Goal: Transaction & Acquisition: Download file/media

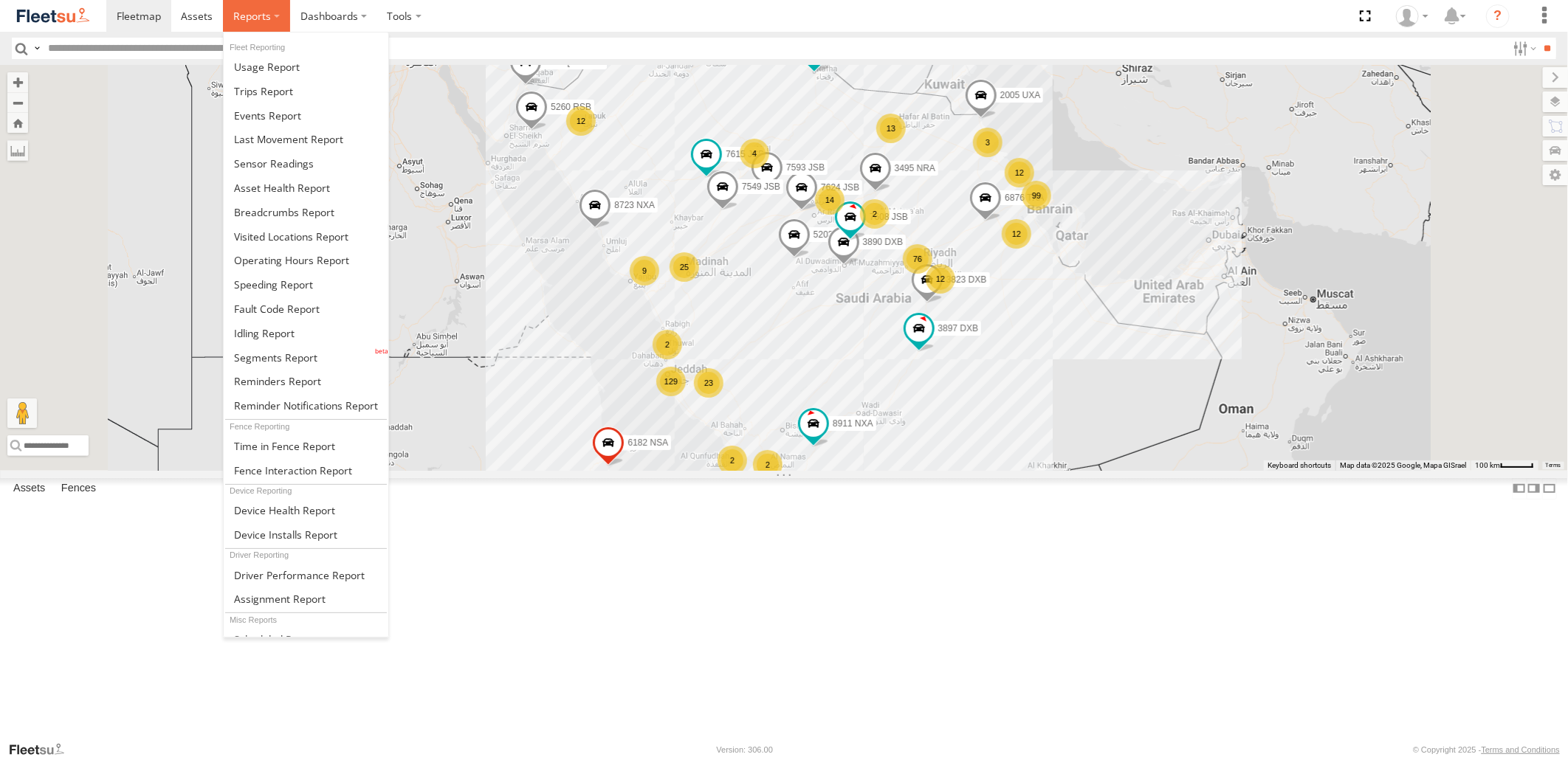
click at [271, 7] on label at bounding box center [256, 16] width 68 height 31
click at [275, 118] on span at bounding box center [268, 115] width 68 height 14
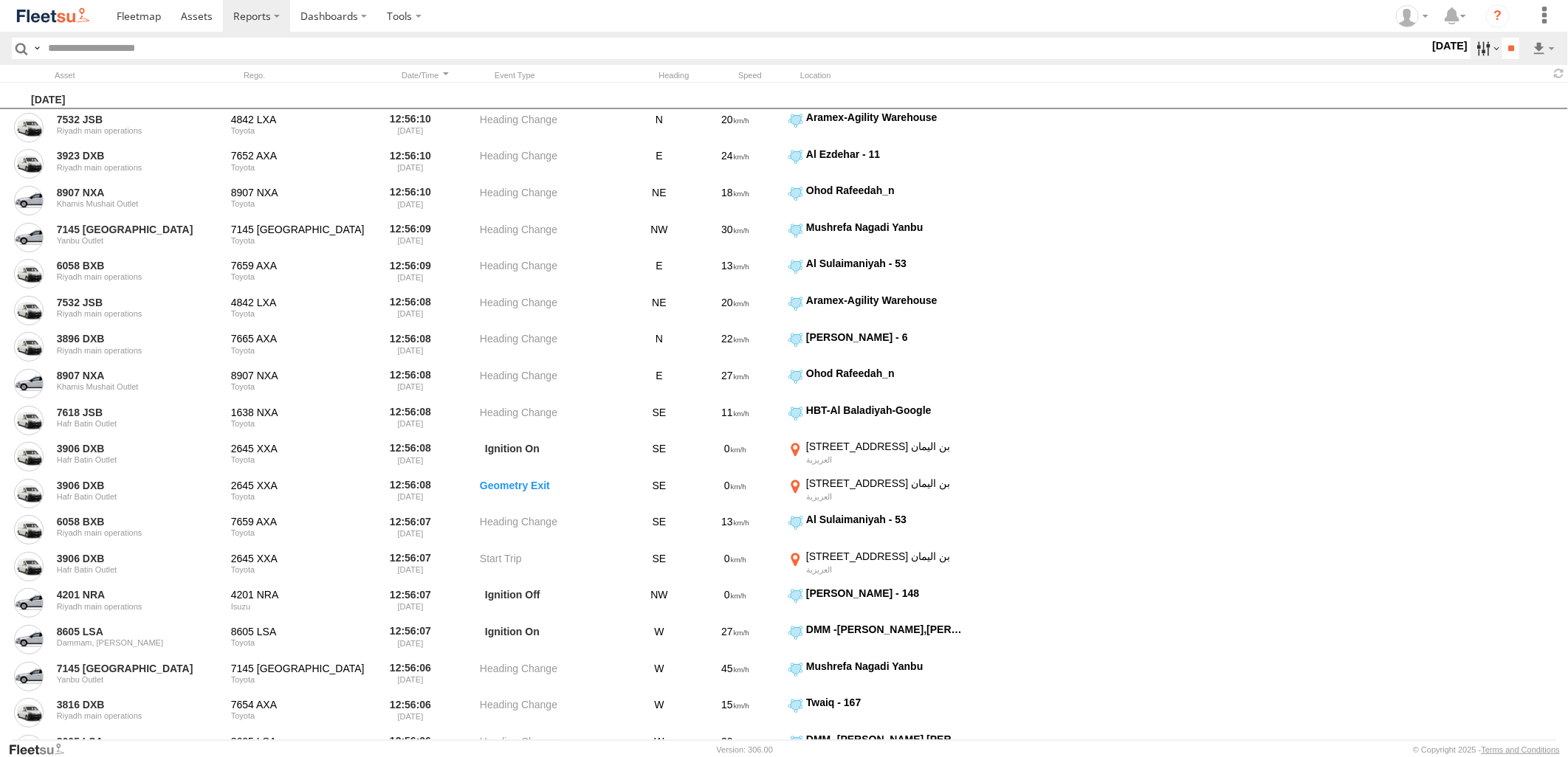
click at [1487, 53] on label at bounding box center [1487, 48] width 31 height 21
click at [0, 0] on label at bounding box center [0, 0] width 0 height 0
click at [0, 0] on span "JED - Jeddah" at bounding box center [0, 0] width 0 height 0
click at [0, 0] on span "Abha Warhouse" at bounding box center [0, 0] width 0 height 0
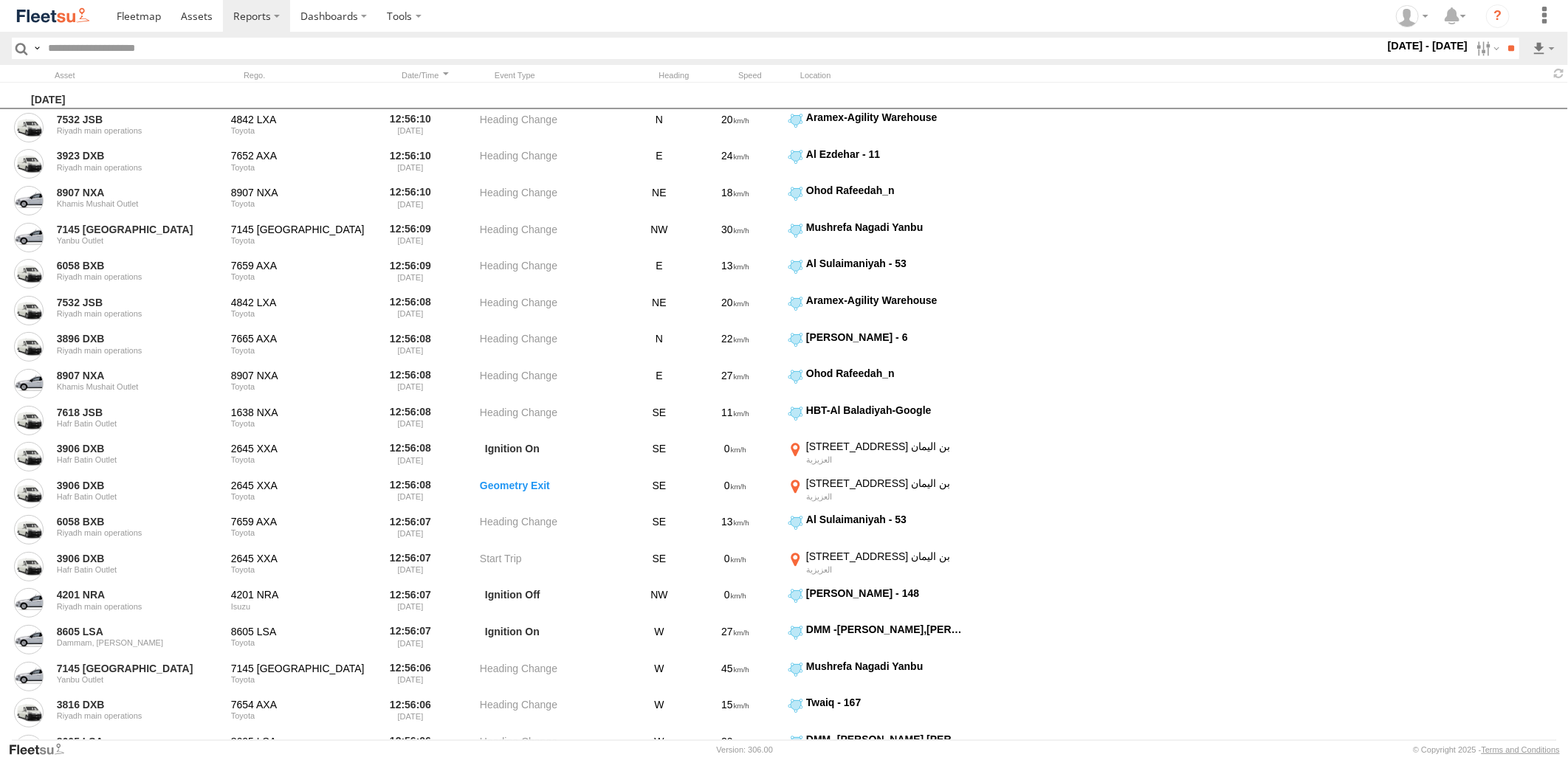
click at [0, 0] on span "Baha warehouse" at bounding box center [0, 0] width 0 height 0
click at [0, 0] on span "Defleeted Vehicles JED" at bounding box center [0, 0] width 0 height 0
click at [0, 0] on div "Gizan Outlet" at bounding box center [0, 0] width 0 height 0
click at [0, 0] on span "Gizan Outlet" at bounding box center [0, 0] width 0 height 0
click at [0, 0] on span "JED Expansions SDCC Couriers" at bounding box center [0, 0] width 0 height 0
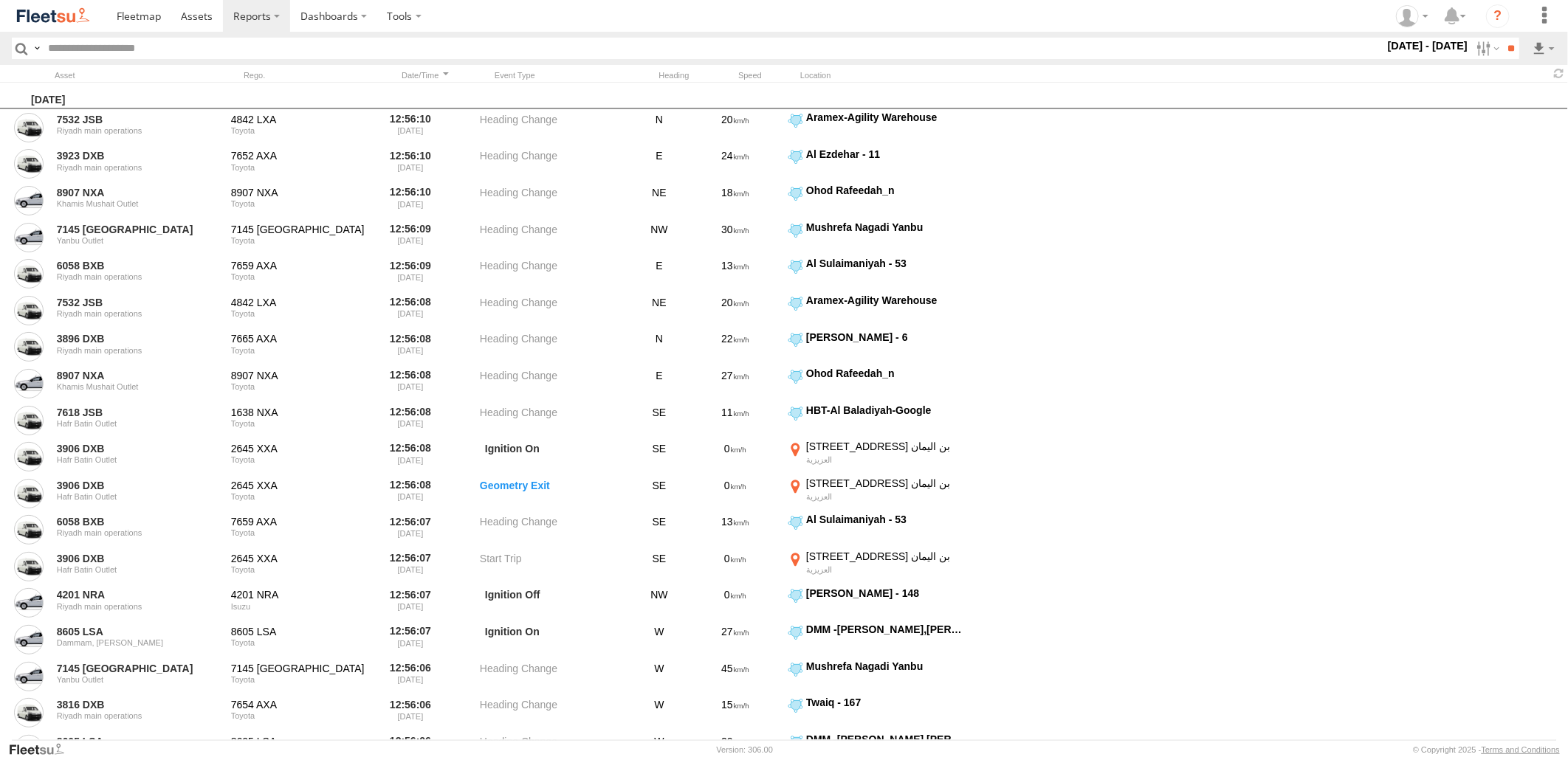
click at [0, 0] on span "JED RUH NCB Mail Room" at bounding box center [0, 0] width 0 height 0
click at [0, 0] on span "Khamis Mushait Outlet" at bounding box center [0, 0] width 0 height 0
click at [0, 0] on span "Main Warehouse, [GEOGRAPHIC_DATA]" at bounding box center [0, 0] width 0 height 0
click at [0, 0] on span "Makkah Outlet" at bounding box center [0, 0] width 0 height 0
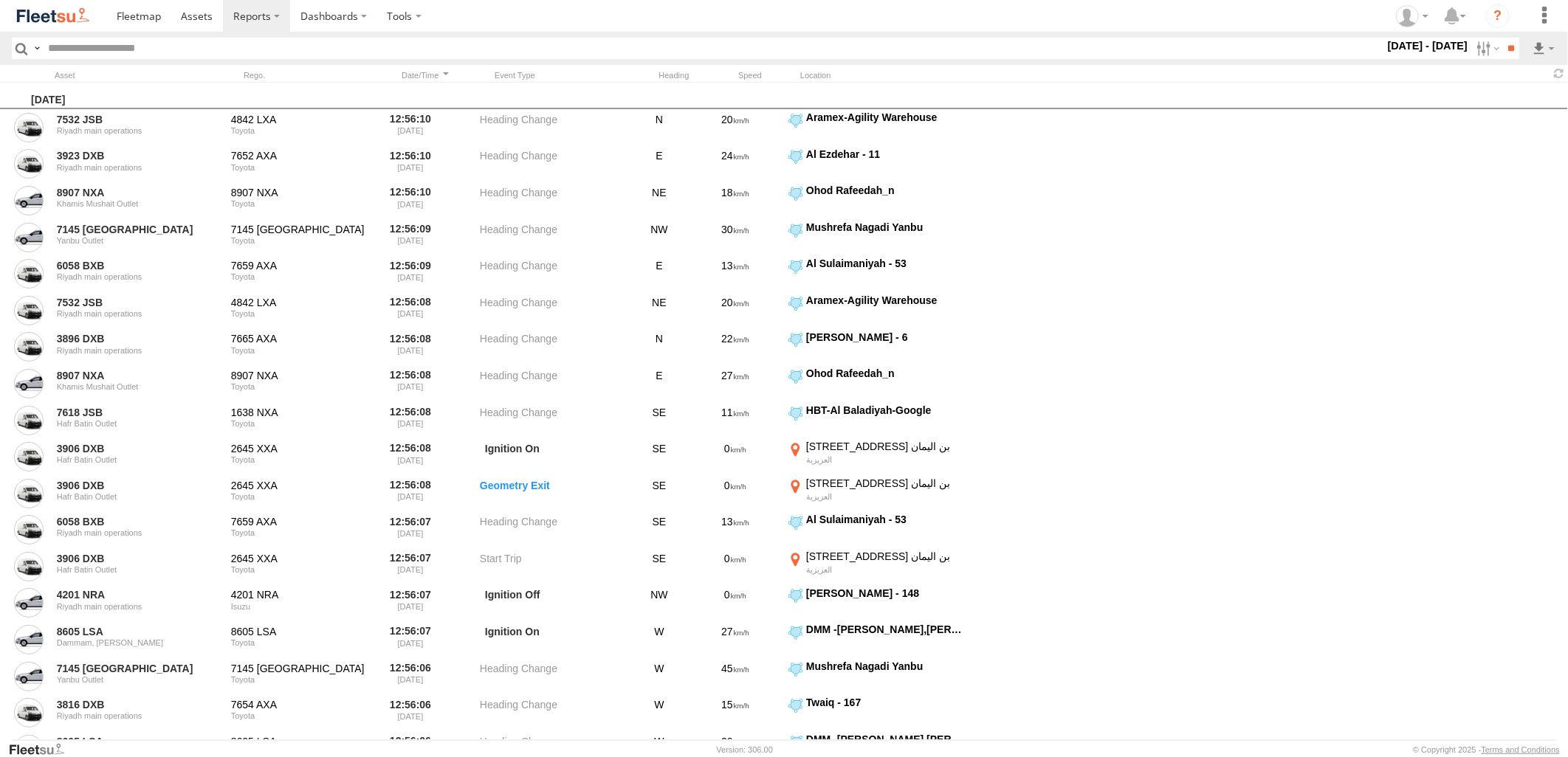
click at [0, 0] on span "Najran" at bounding box center [0, 0] width 0 height 0
click at [0, 0] on span "Qunfuda" at bounding box center [0, 0] width 0 height 0
click at [0, 0] on span "Tabuk Outlet" at bounding box center [0, 0] width 0 height 0
click at [0, 0] on span "Taif Outlet" at bounding box center [0, 0] width 0 height 0
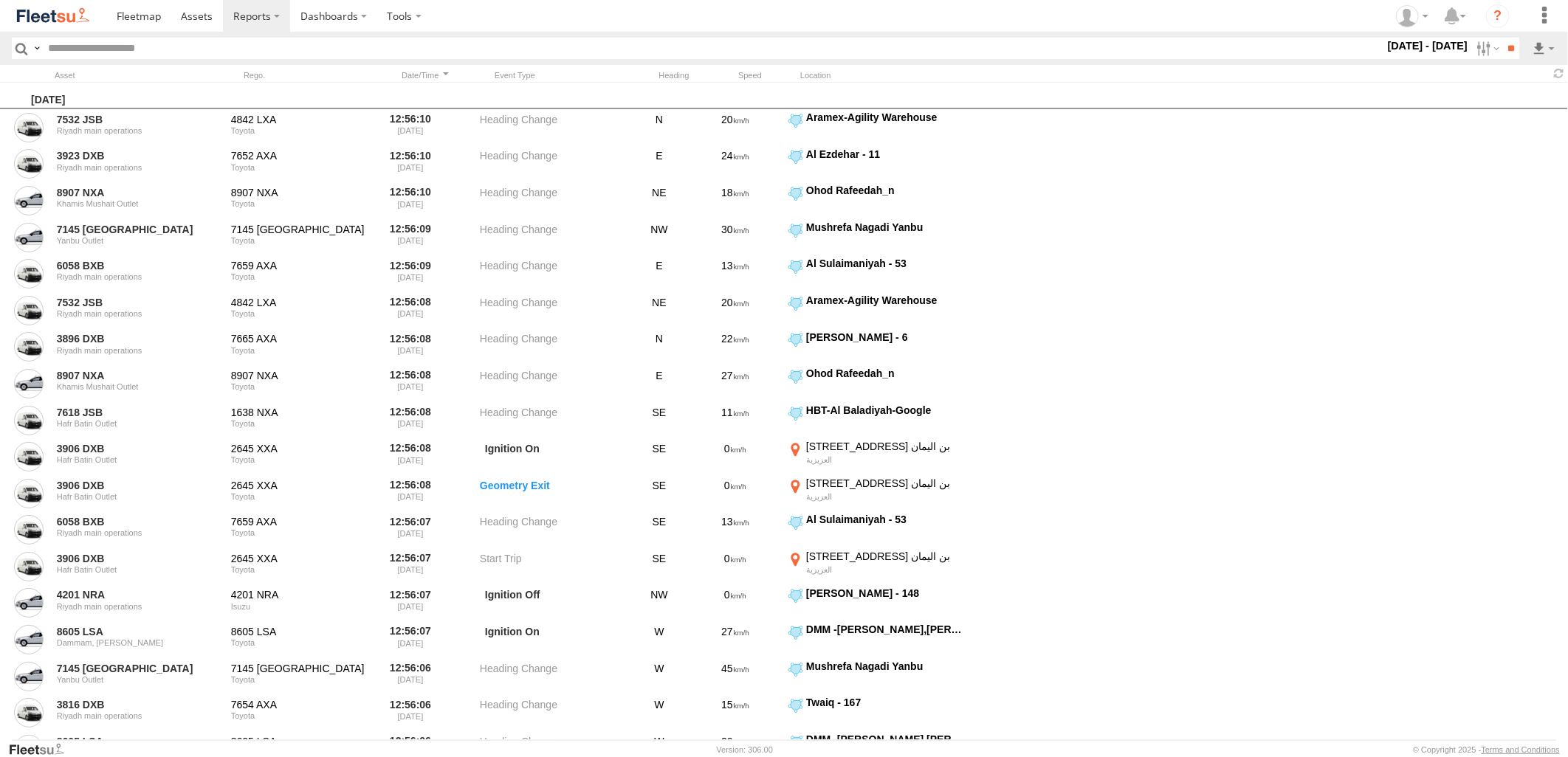
click at [0, 0] on span "Yanbu Outlet" at bounding box center [0, 0] width 0 height 0
click at [1510, 45] on input "**" at bounding box center [1511, 48] width 17 height 21
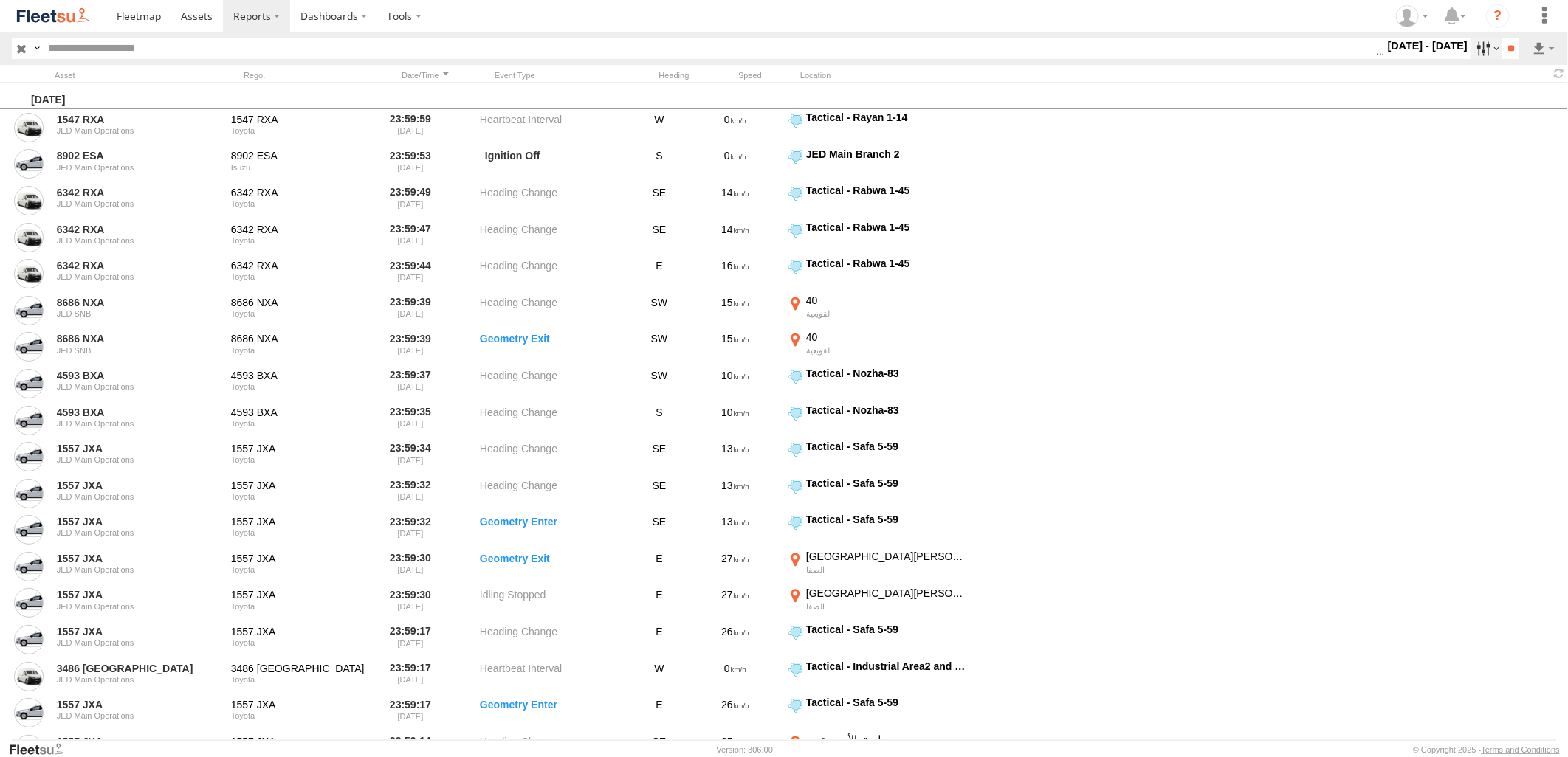
click at [1485, 49] on label at bounding box center [1487, 48] width 31 height 21
click at [1477, 48] on label at bounding box center [1487, 48] width 31 height 21
click at [1540, 56] on label at bounding box center [1543, 48] width 25 height 21
click at [1508, 99] on link at bounding box center [1504, 102] width 90 height 22
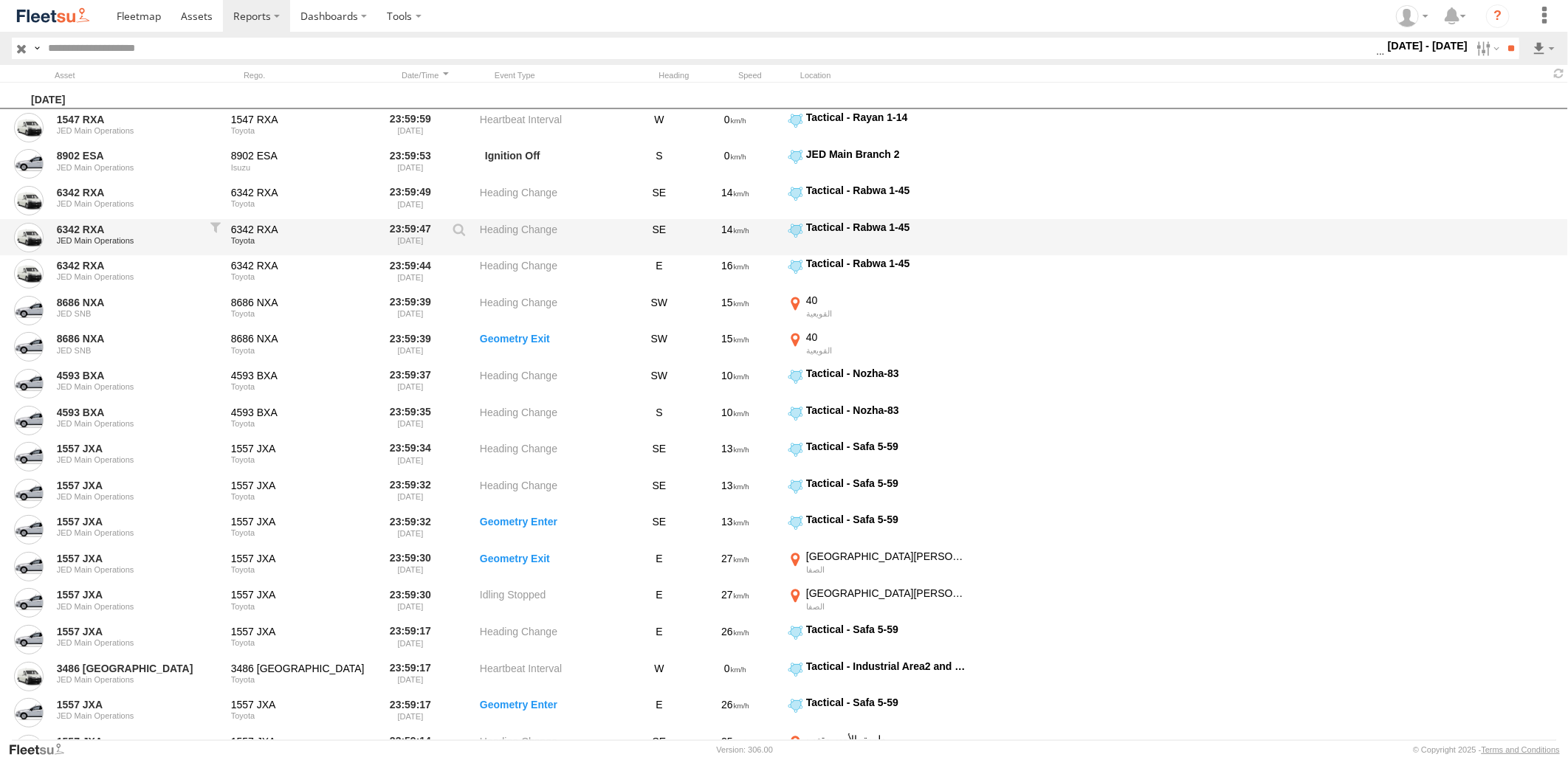
click at [1342, 237] on div "6342 RXA [PERSON_NAME] Main Operations 6342 RXA Toyota 23:59:47 [DATE] Heading …" at bounding box center [784, 238] width 1568 height 37
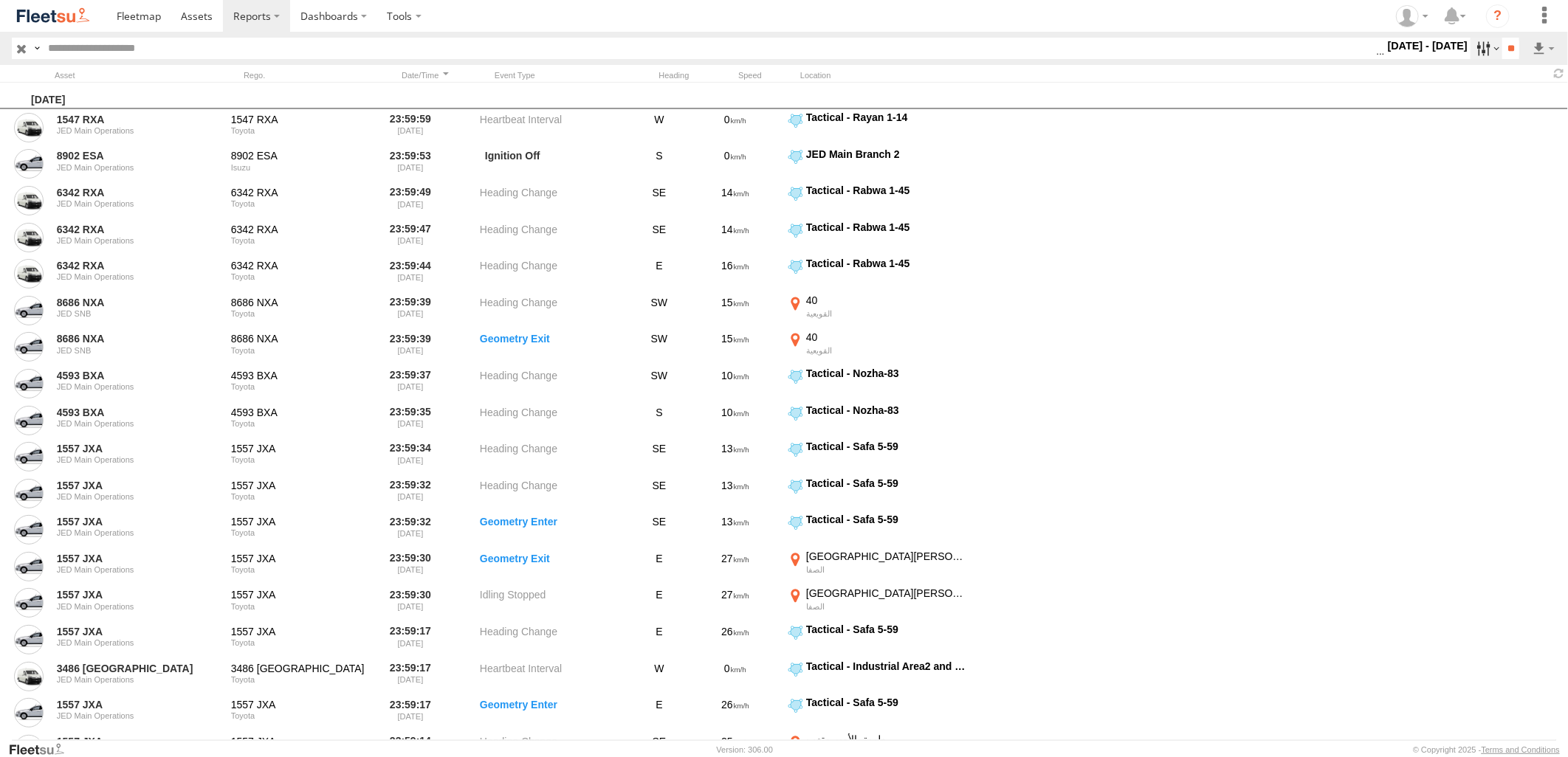
click at [1478, 47] on label at bounding box center [1487, 48] width 31 height 21
click at [0, 0] on label at bounding box center [0, 0] width 0 height 0
click at [1502, 43] on input "**" at bounding box center [1511, 48] width 17 height 21
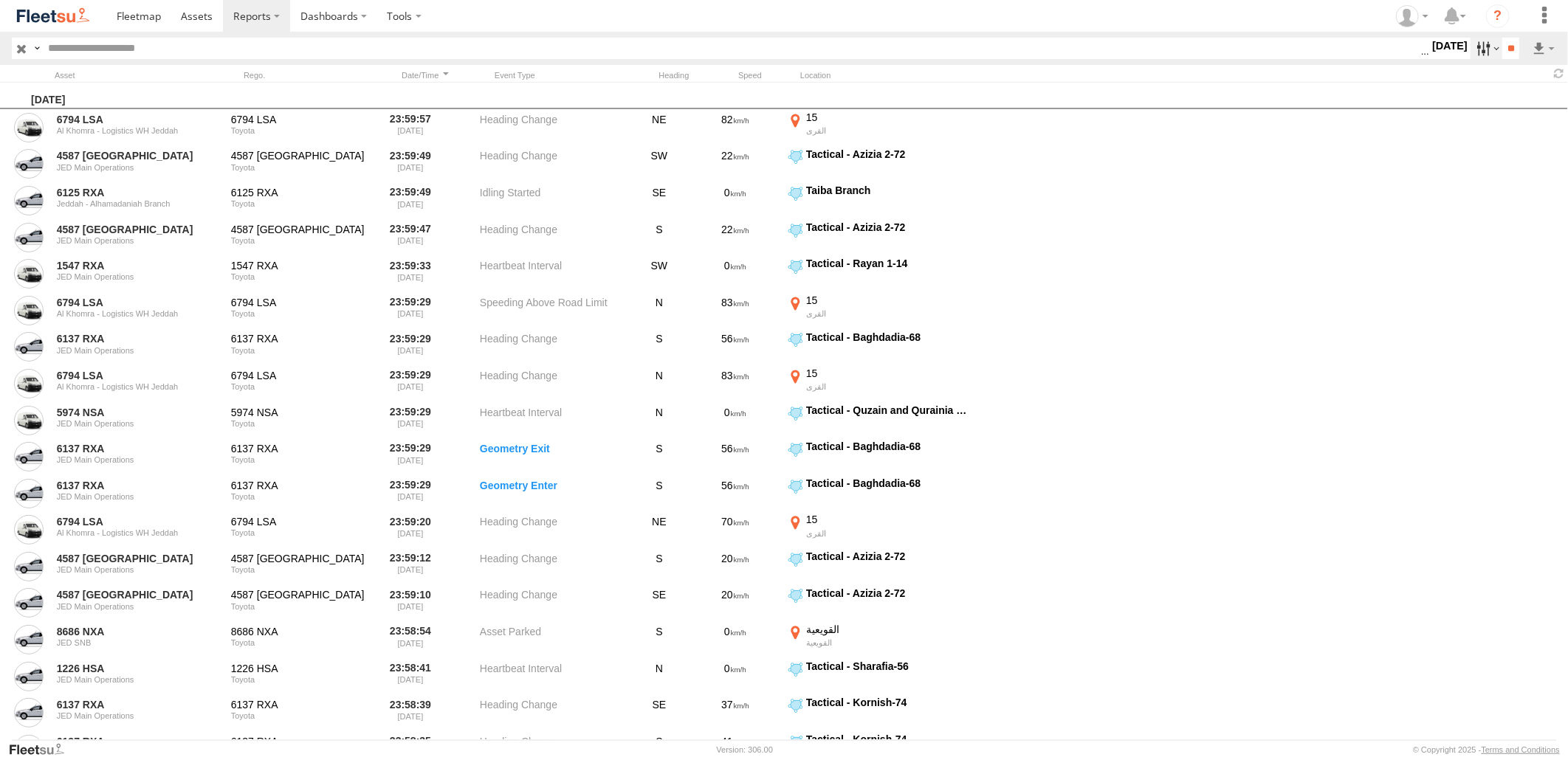
click at [1475, 45] on label at bounding box center [1487, 48] width 31 height 21
click at [1540, 96] on div "[DATE]" at bounding box center [784, 95] width 1568 height 27
click at [1512, 43] on input "**" at bounding box center [1511, 48] width 17 height 21
click at [1515, 102] on link at bounding box center [1504, 102] width 90 height 22
click at [1044, 82] on div at bounding box center [784, 73] width 1568 height 17
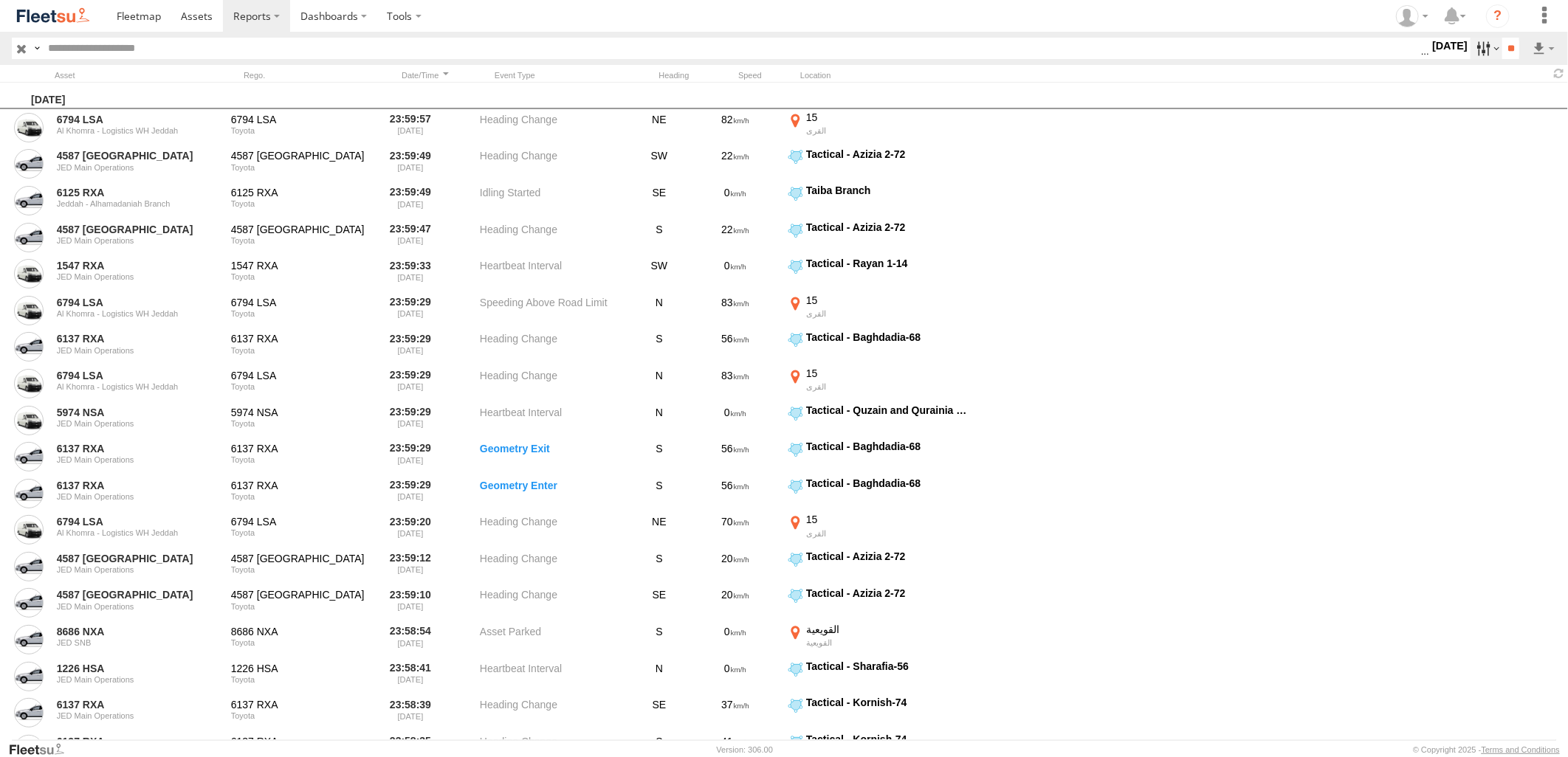
click at [1473, 48] on label at bounding box center [1487, 48] width 31 height 21
click at [0, 0] on label at bounding box center [0, 0] width 0 height 0
click at [1507, 48] on input "**" at bounding box center [1511, 48] width 17 height 21
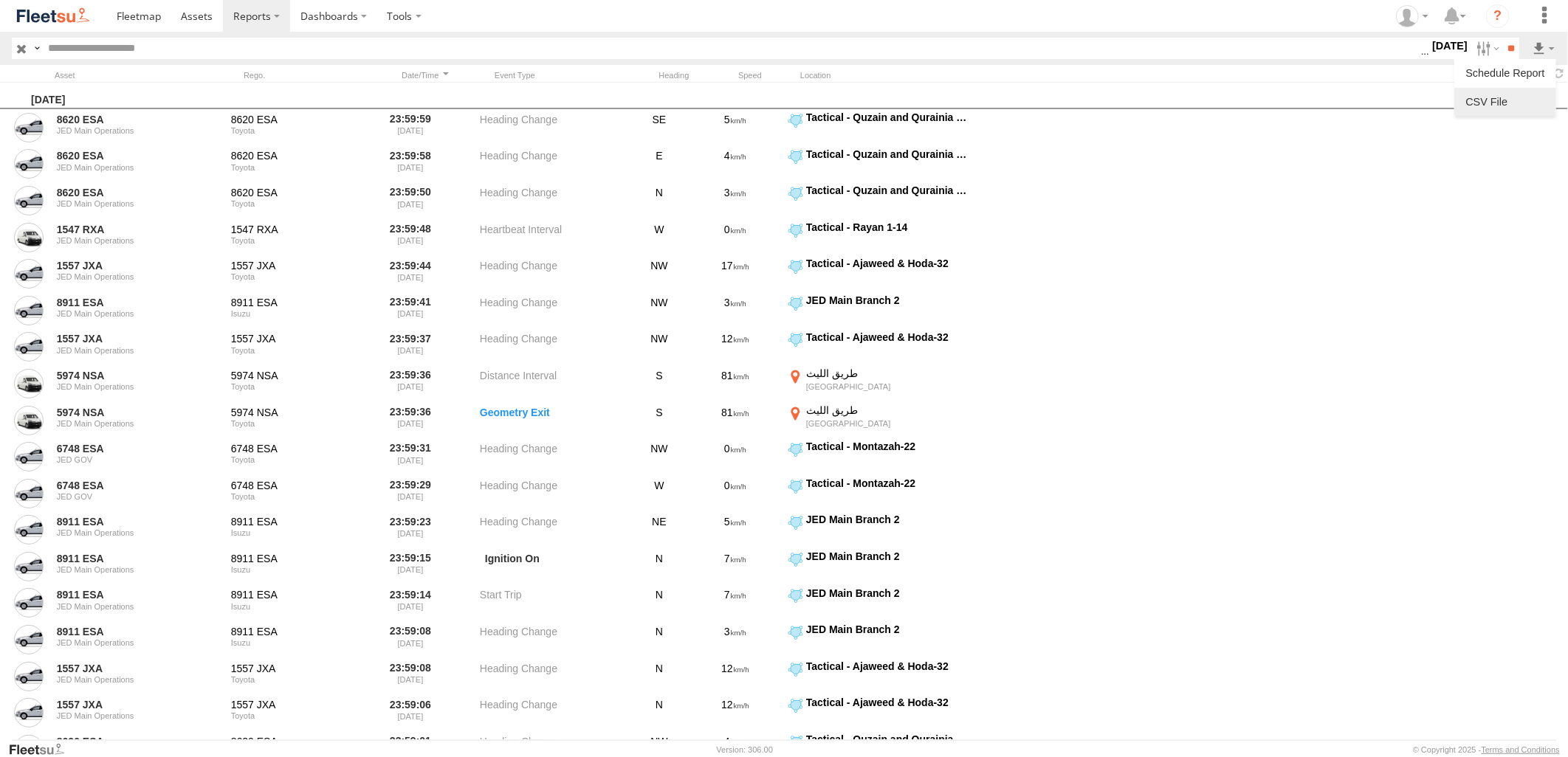
click at [1512, 91] on link at bounding box center [1504, 102] width 90 height 22
click at [1110, 63] on header "Search Query Asset ID Asset Label Registration Manufacturer Model VIN Event Code" at bounding box center [784, 48] width 1568 height 33
click at [1471, 48] on label at bounding box center [1487, 48] width 31 height 21
click at [0, 0] on label at bounding box center [0, 0] width 0 height 0
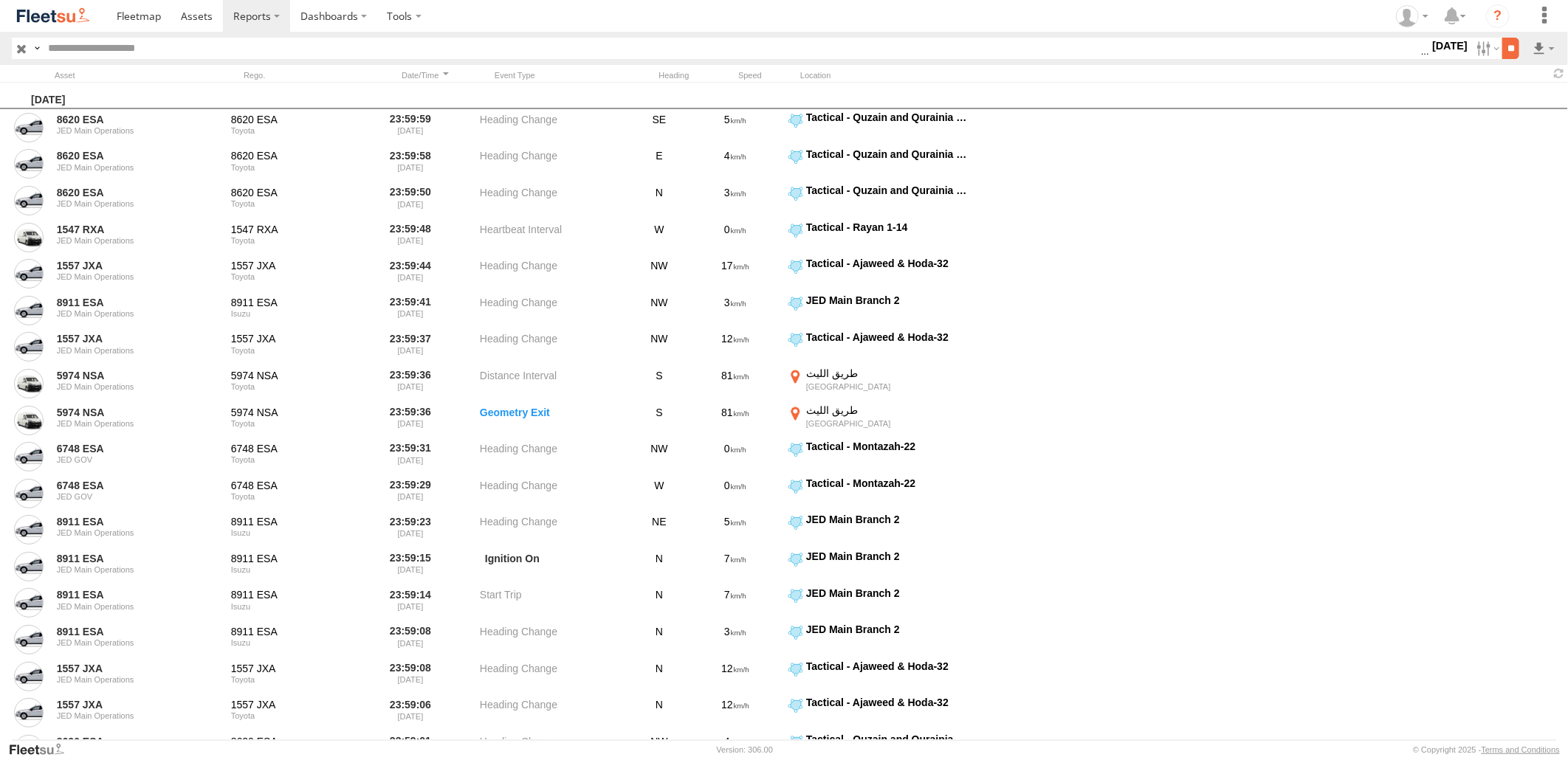
click at [1513, 42] on input "**" at bounding box center [1511, 48] width 17 height 21
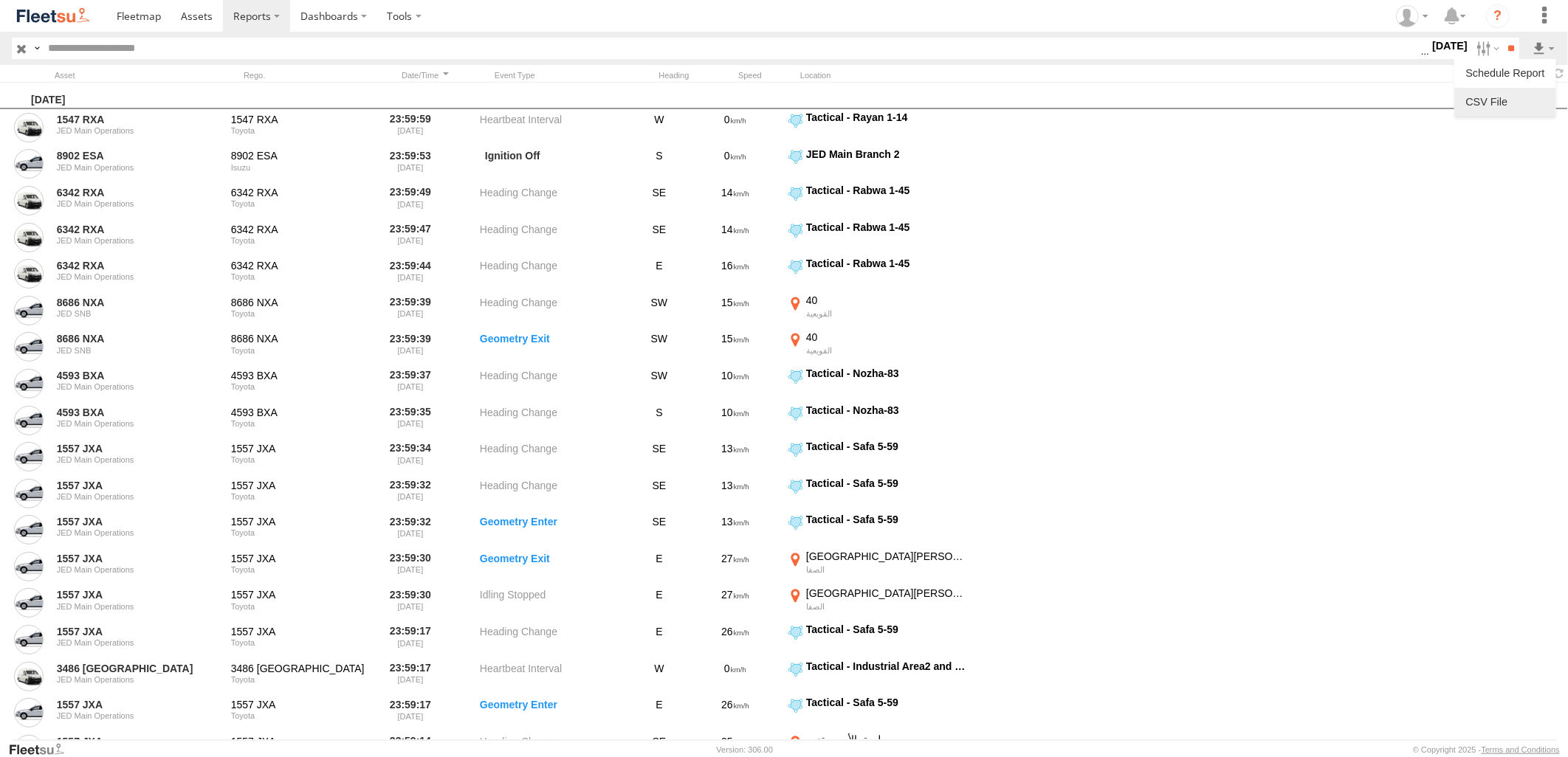
click at [1507, 101] on link at bounding box center [1504, 102] width 90 height 22
click at [1030, 22] on section at bounding box center [835, 16] width 1458 height 31
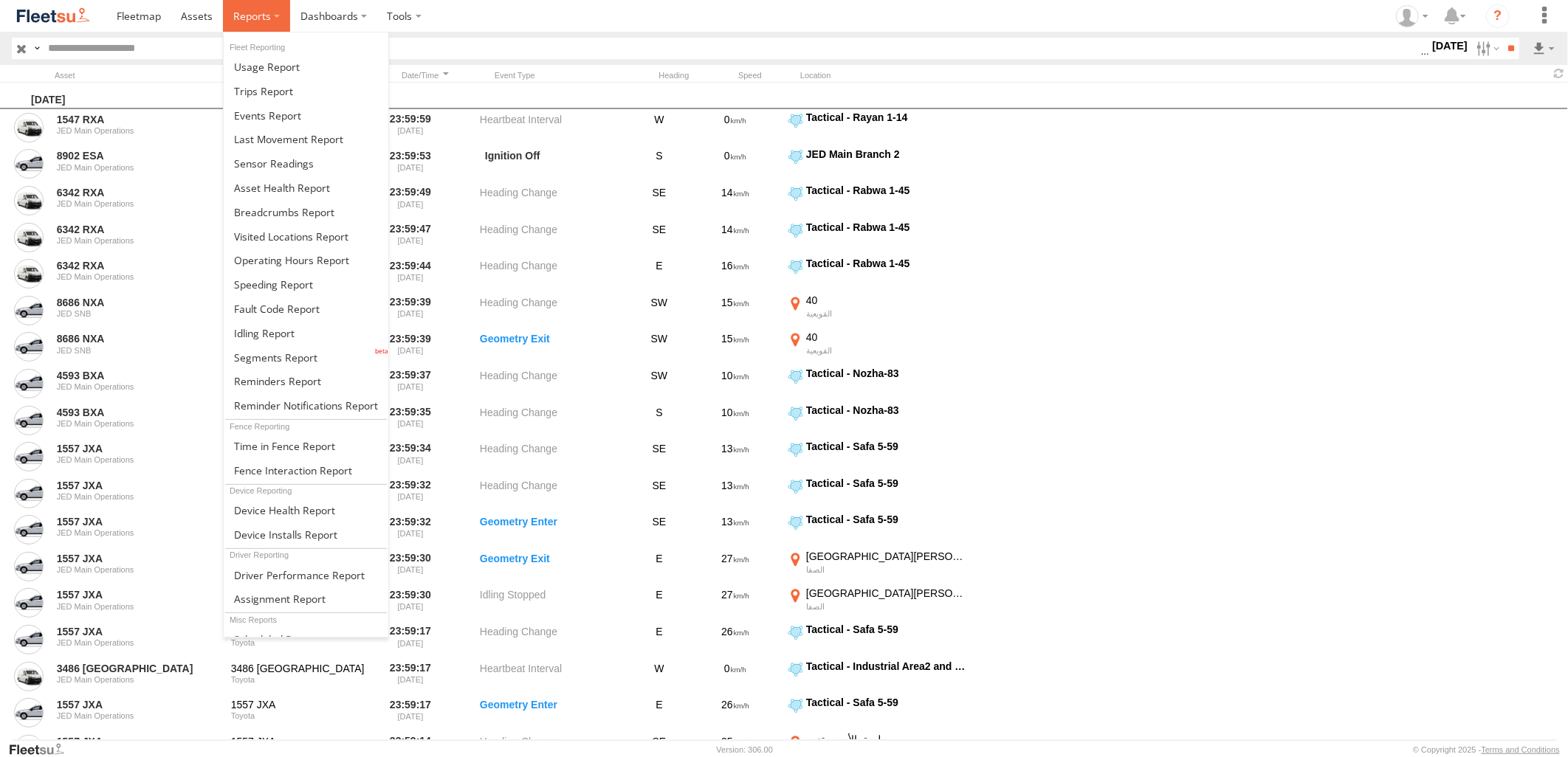
click at [260, 11] on span at bounding box center [252, 16] width 38 height 14
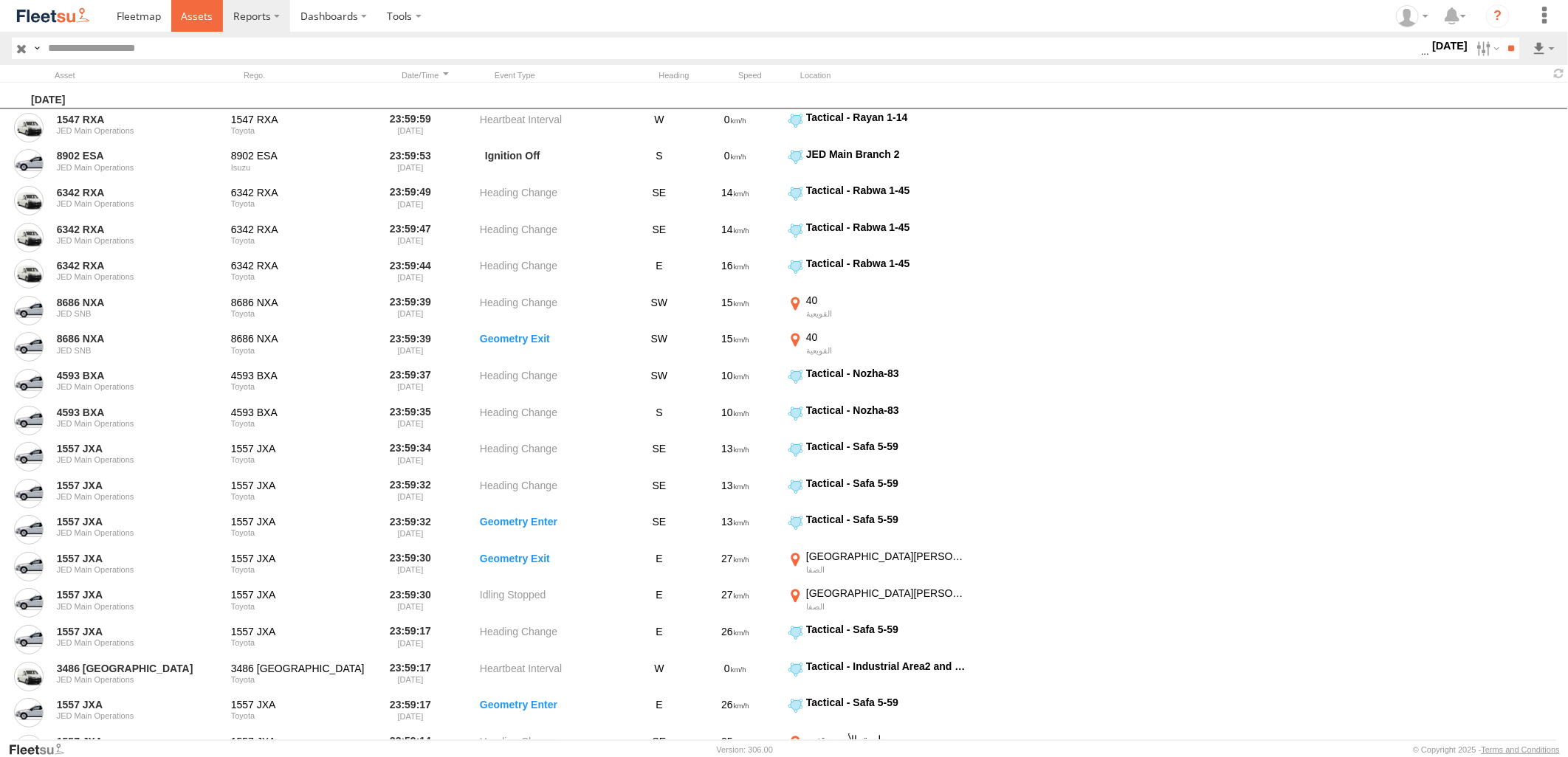
click at [200, 10] on span at bounding box center [196, 16] width 31 height 14
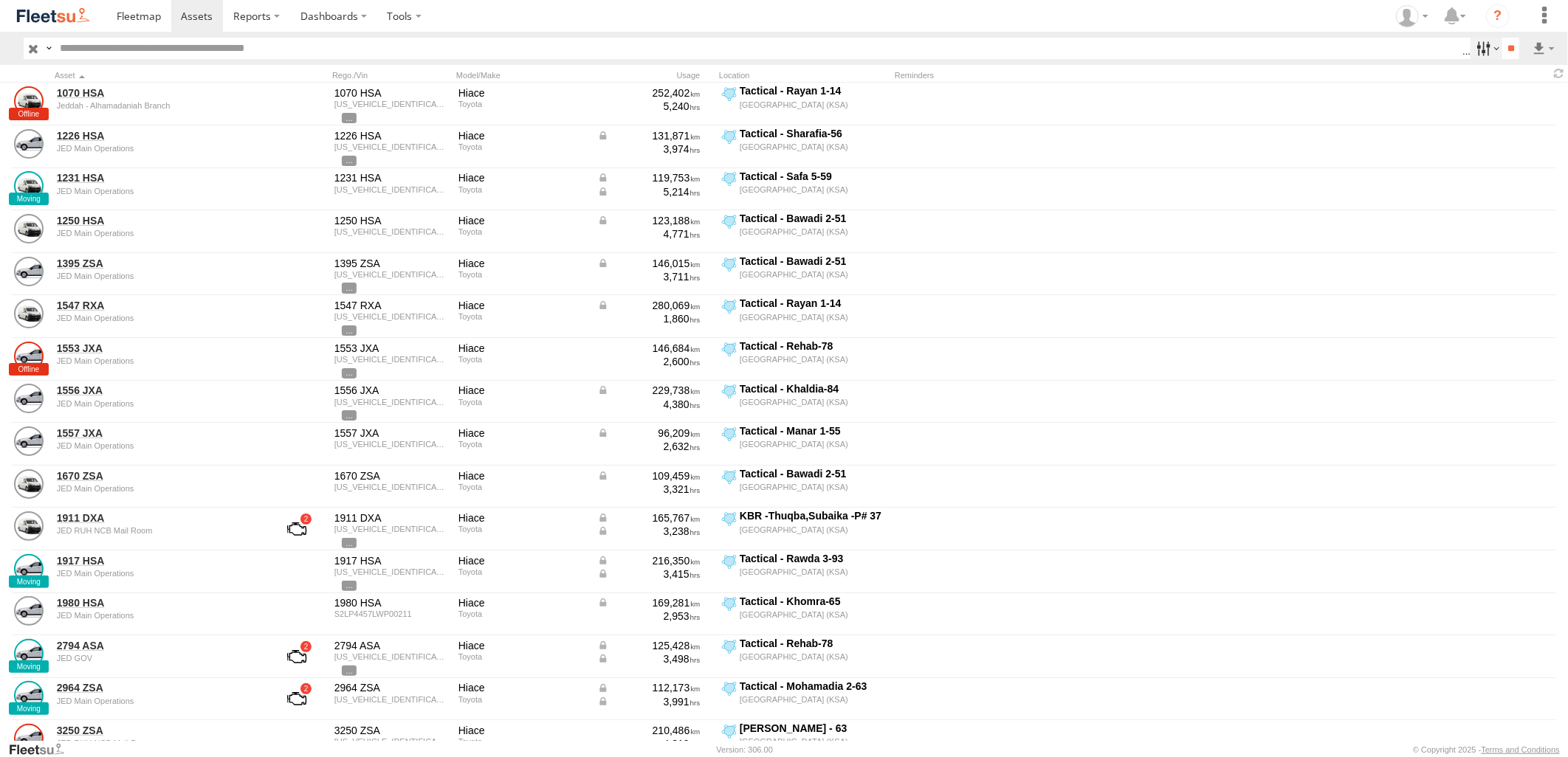
click at [1481, 50] on label at bounding box center [1487, 48] width 31 height 21
click at [1517, 48] on input "**" at bounding box center [1511, 48] width 17 height 21
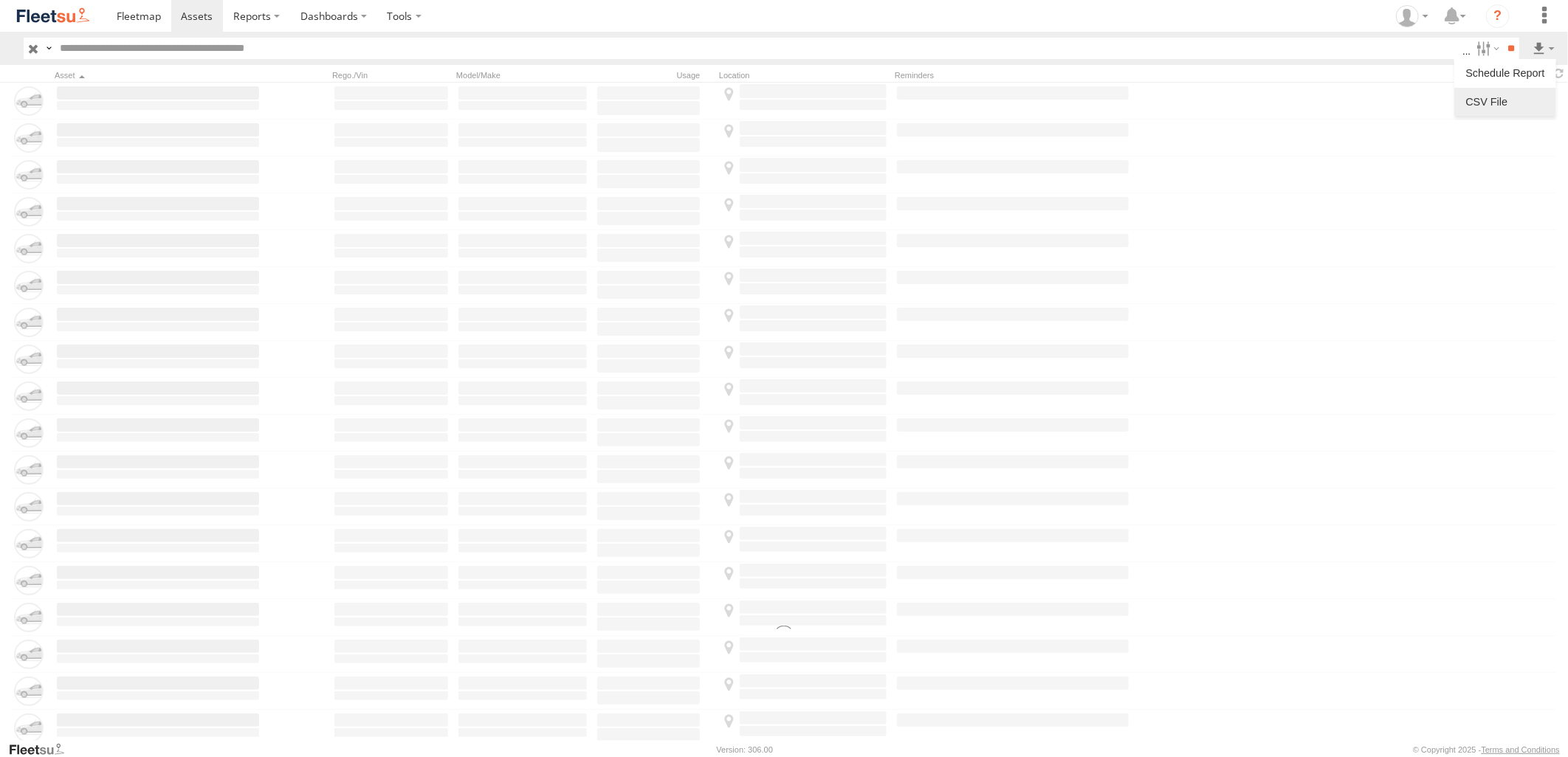
click at [1518, 97] on label at bounding box center [1504, 102] width 90 height 22
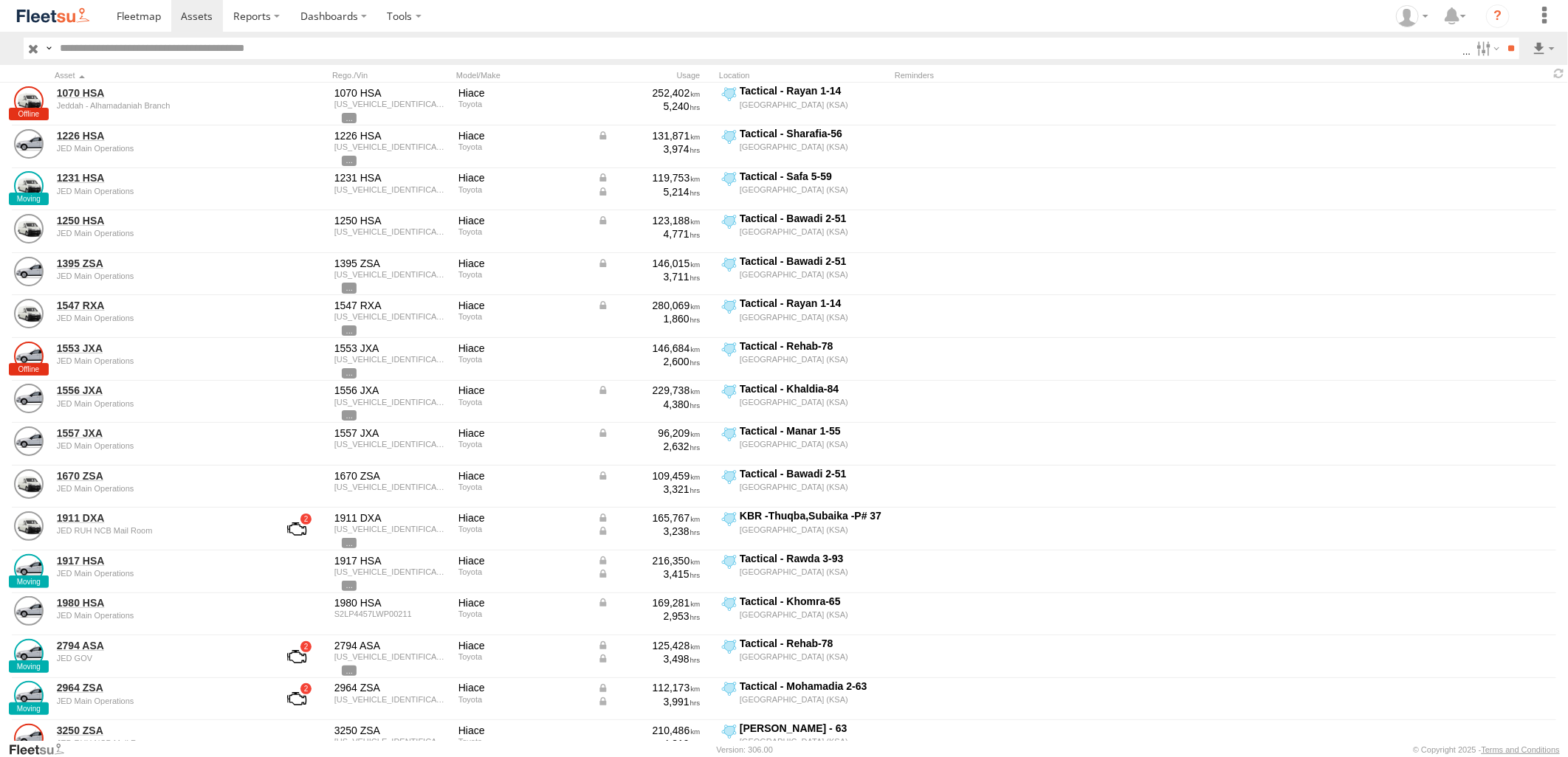
click at [0, 0] on label "Last Name" at bounding box center [0, 0] width 0 height 0
click at [0, 0] on button "Export" at bounding box center [0, 0] width 0 height 0
